Goal: Information Seeking & Learning: Learn about a topic

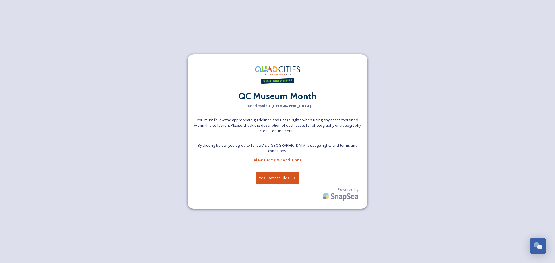
click at [279, 176] on button "Yes - Access Files" at bounding box center [277, 178] width 43 height 12
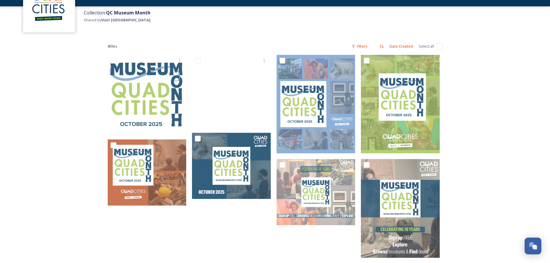
scroll to position [45, 0]
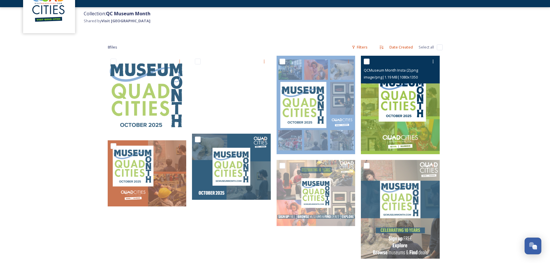
click at [422, 142] on img at bounding box center [400, 105] width 79 height 98
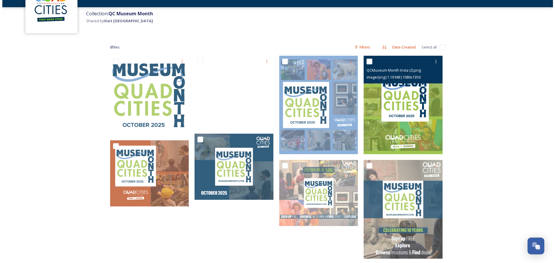
scroll to position [41, 0]
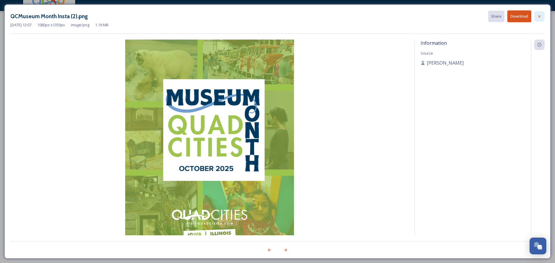
click at [540, 13] on div at bounding box center [539, 16] width 10 height 10
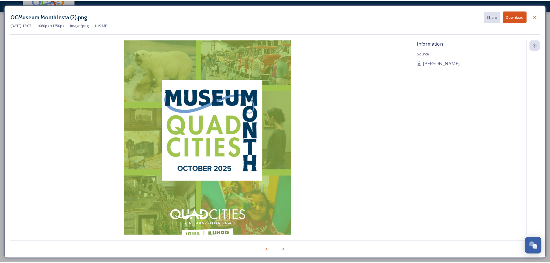
scroll to position [45, 0]
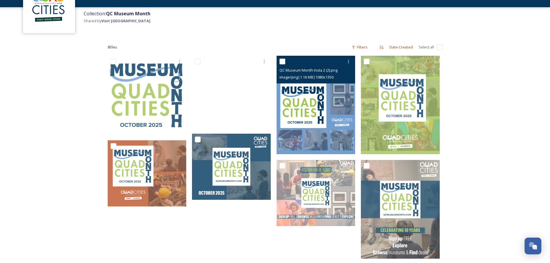
click at [326, 116] on img at bounding box center [316, 105] width 79 height 98
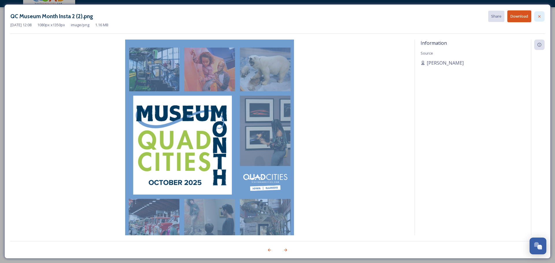
click at [541, 17] on icon at bounding box center [539, 16] width 5 height 5
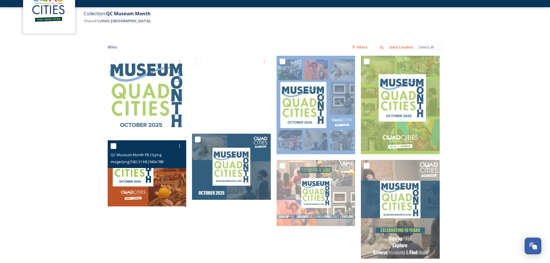
click at [139, 187] on img at bounding box center [147, 173] width 79 height 66
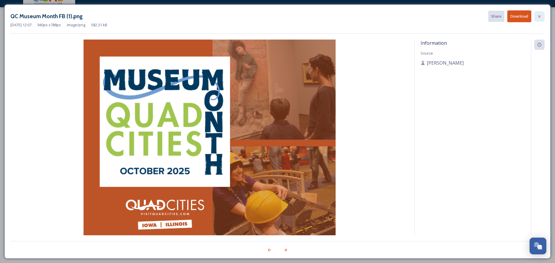
click at [543, 15] on div at bounding box center [539, 16] width 10 height 10
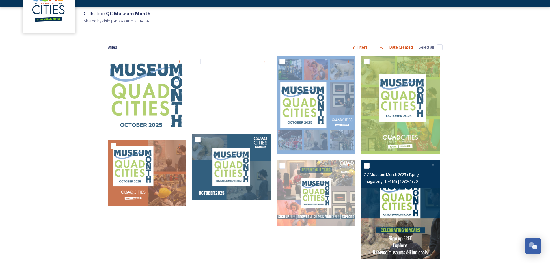
click at [425, 224] on img at bounding box center [400, 209] width 79 height 98
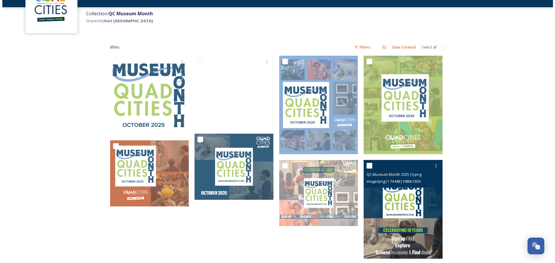
scroll to position [41, 0]
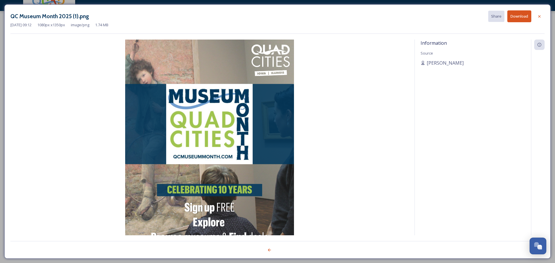
click at [544, 16] on div "QC Museum Month 2025 (1).png Share Download [DATE] 09:12 1080 px x 1350 px imag…" at bounding box center [277, 131] width 546 height 254
click at [542, 16] on div at bounding box center [539, 16] width 10 height 10
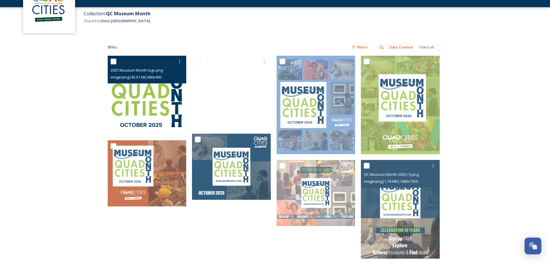
scroll to position [74, 0]
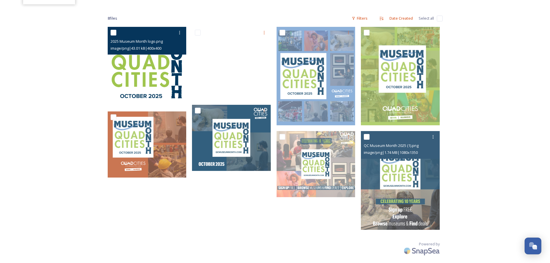
click at [159, 75] on img at bounding box center [147, 66] width 79 height 79
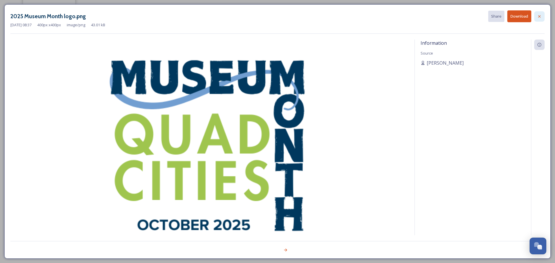
click at [540, 14] on div at bounding box center [539, 16] width 10 height 10
